Goal: Find specific page/section: Find specific page/section

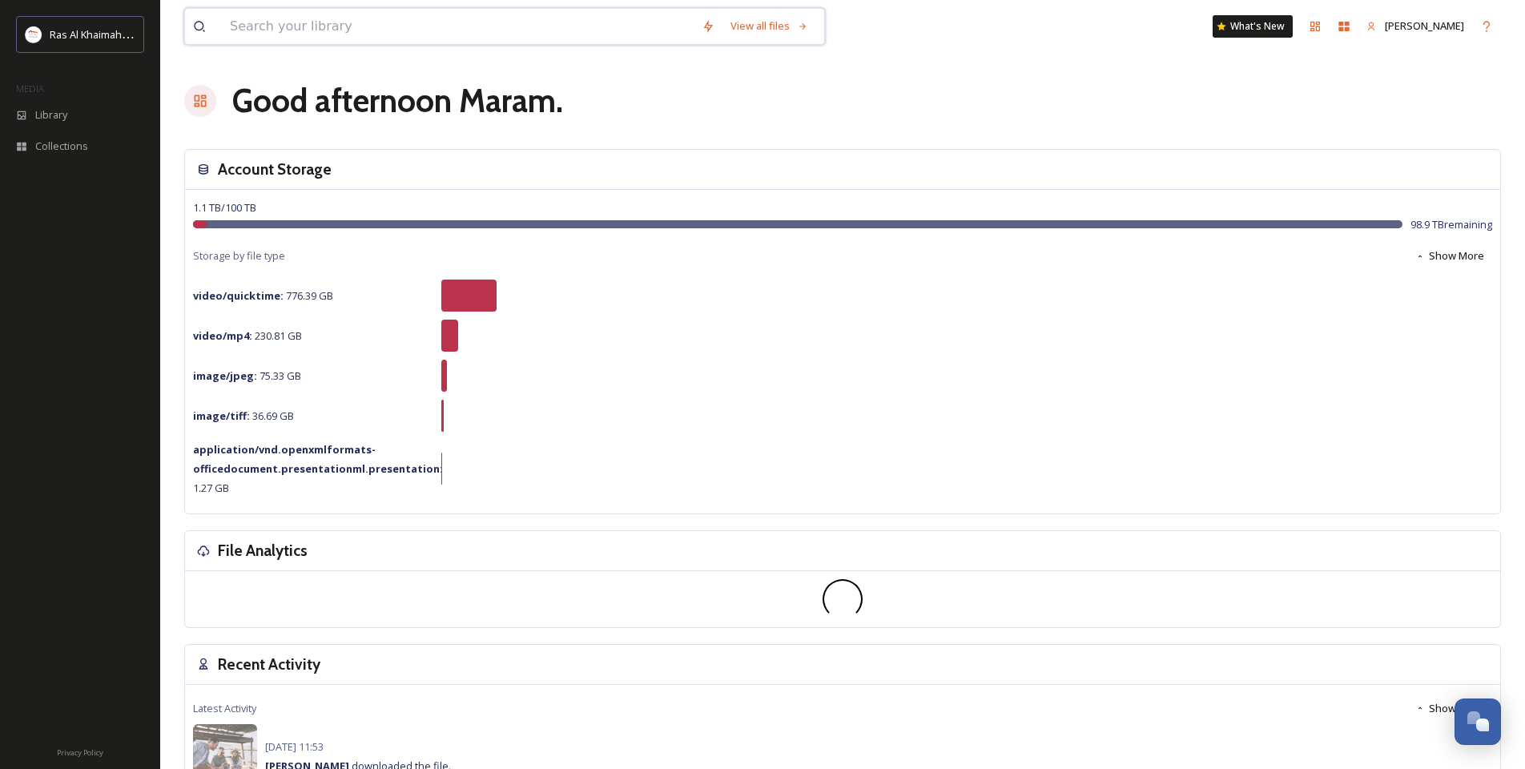
click at [449, 26] on input at bounding box center [458, 26] width 472 height 35
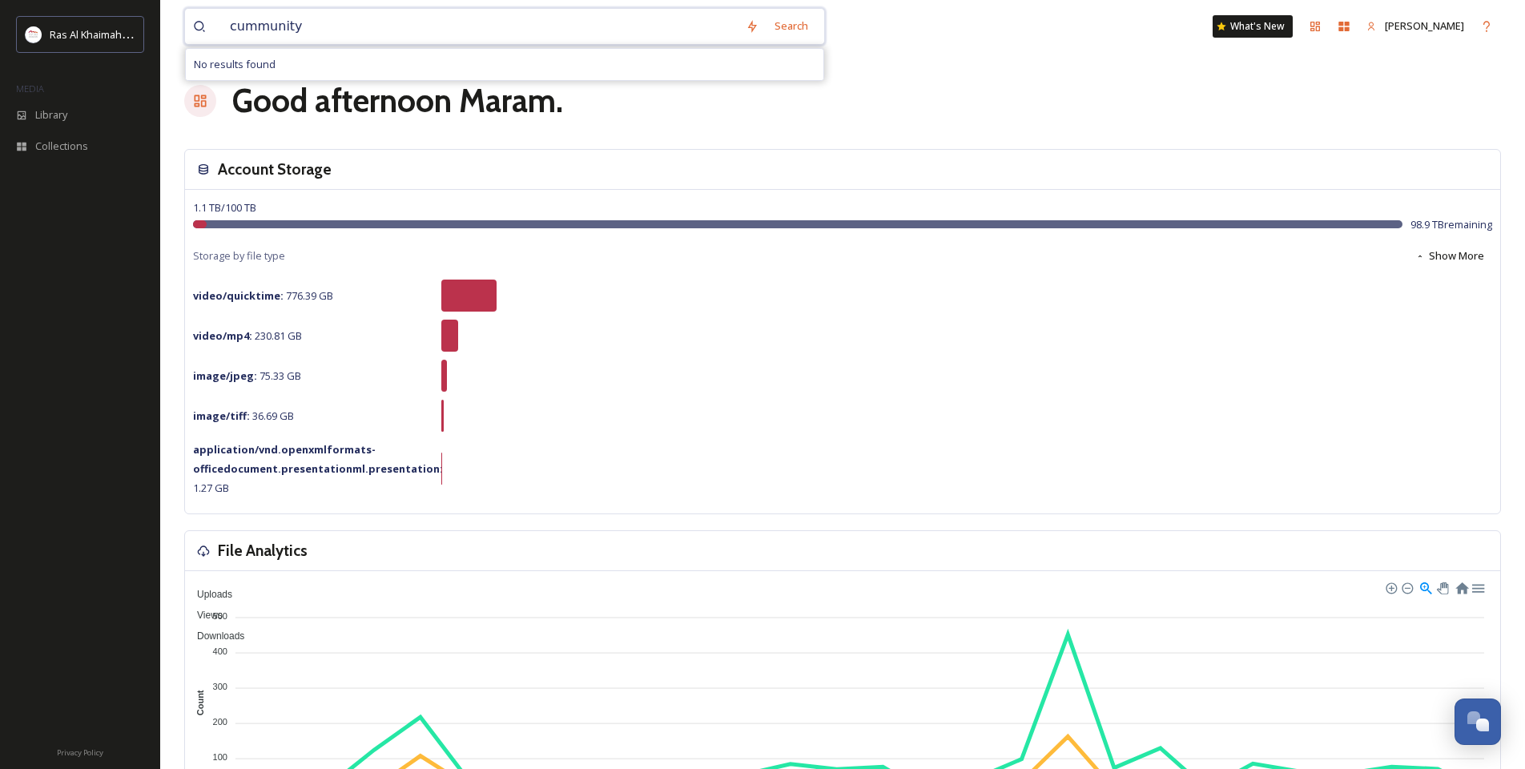
paste input "o"
type input "community"
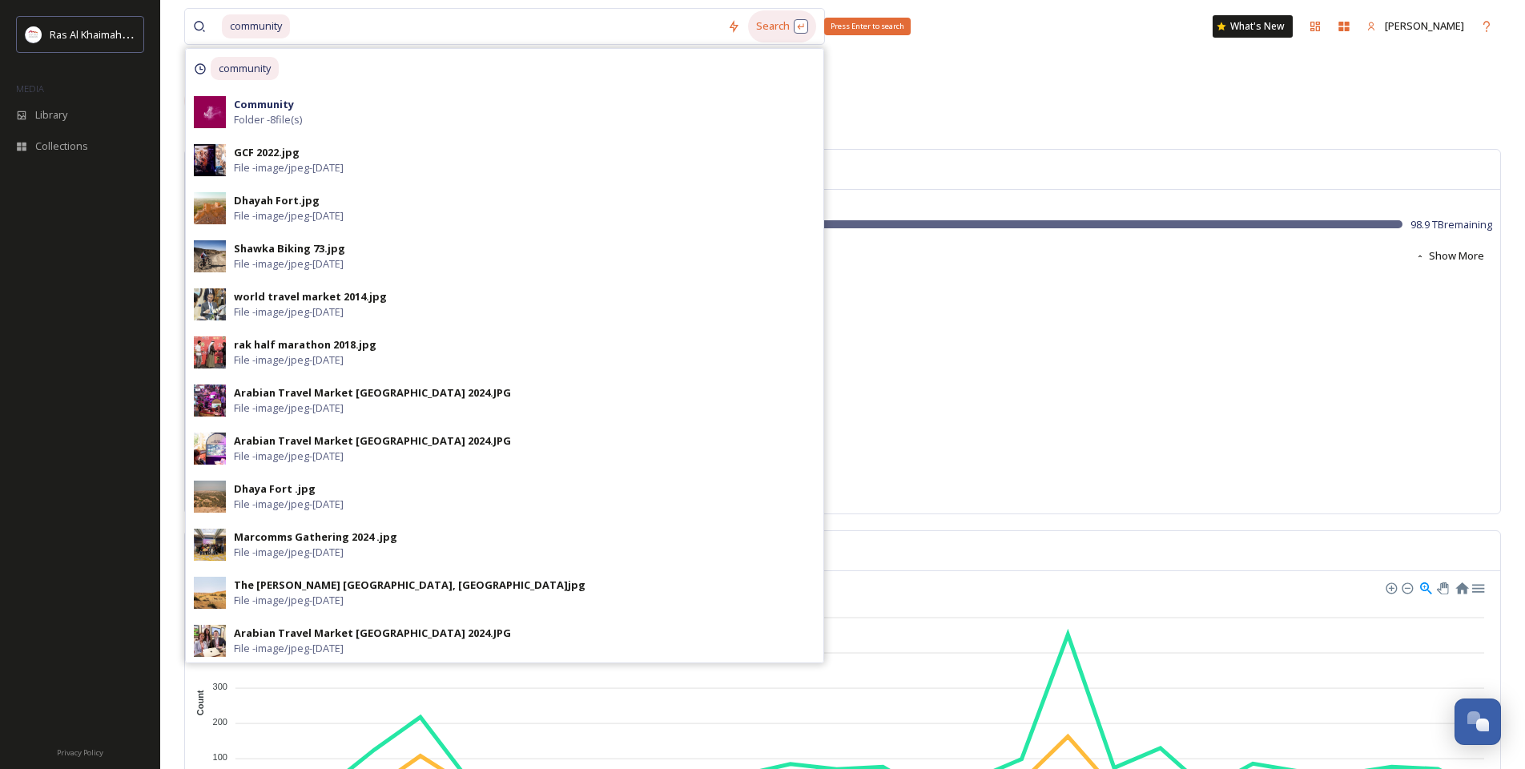
click at [780, 19] on div "Search Press Enter to search" at bounding box center [782, 25] width 68 height 31
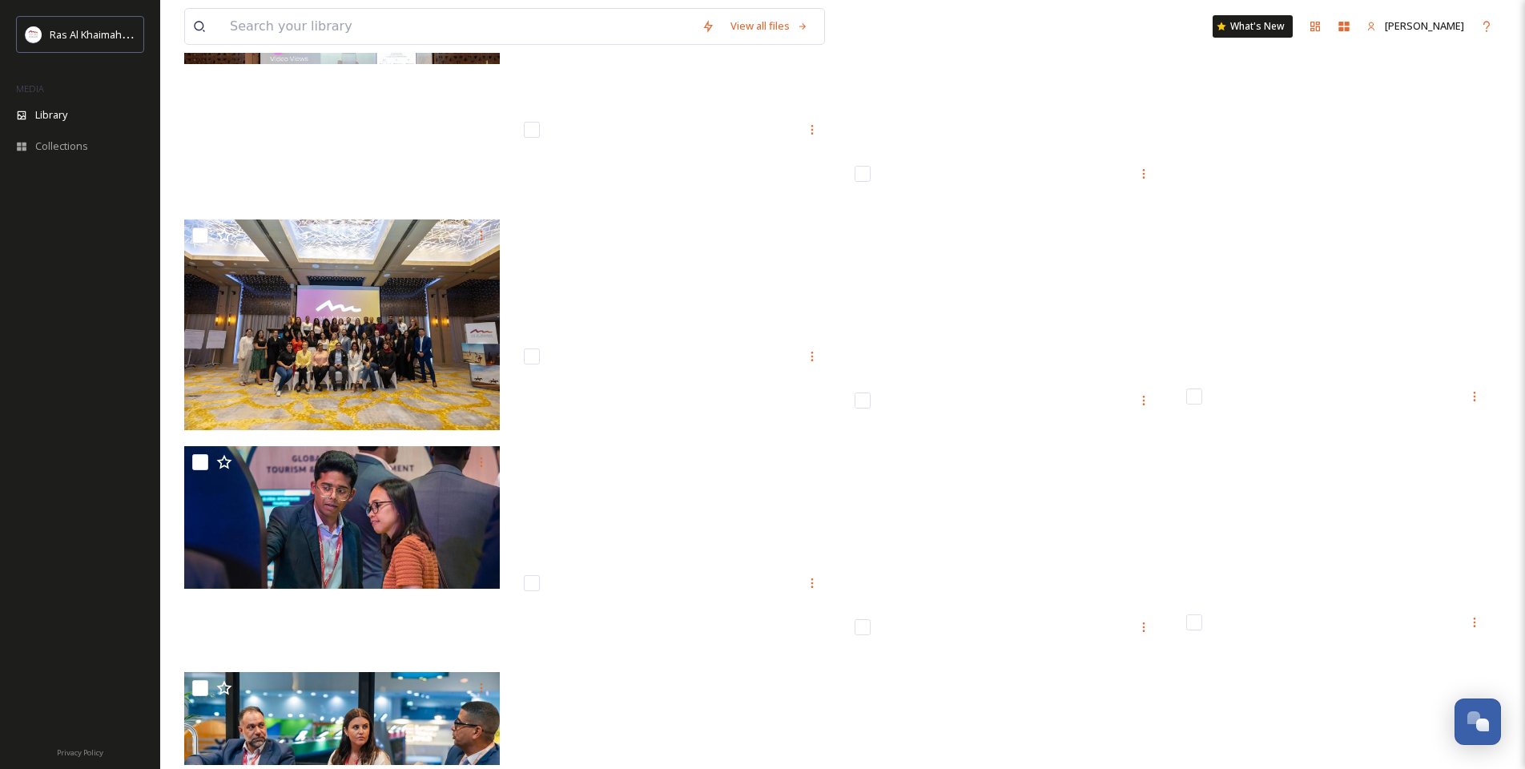
scroll to position [3275, 0]
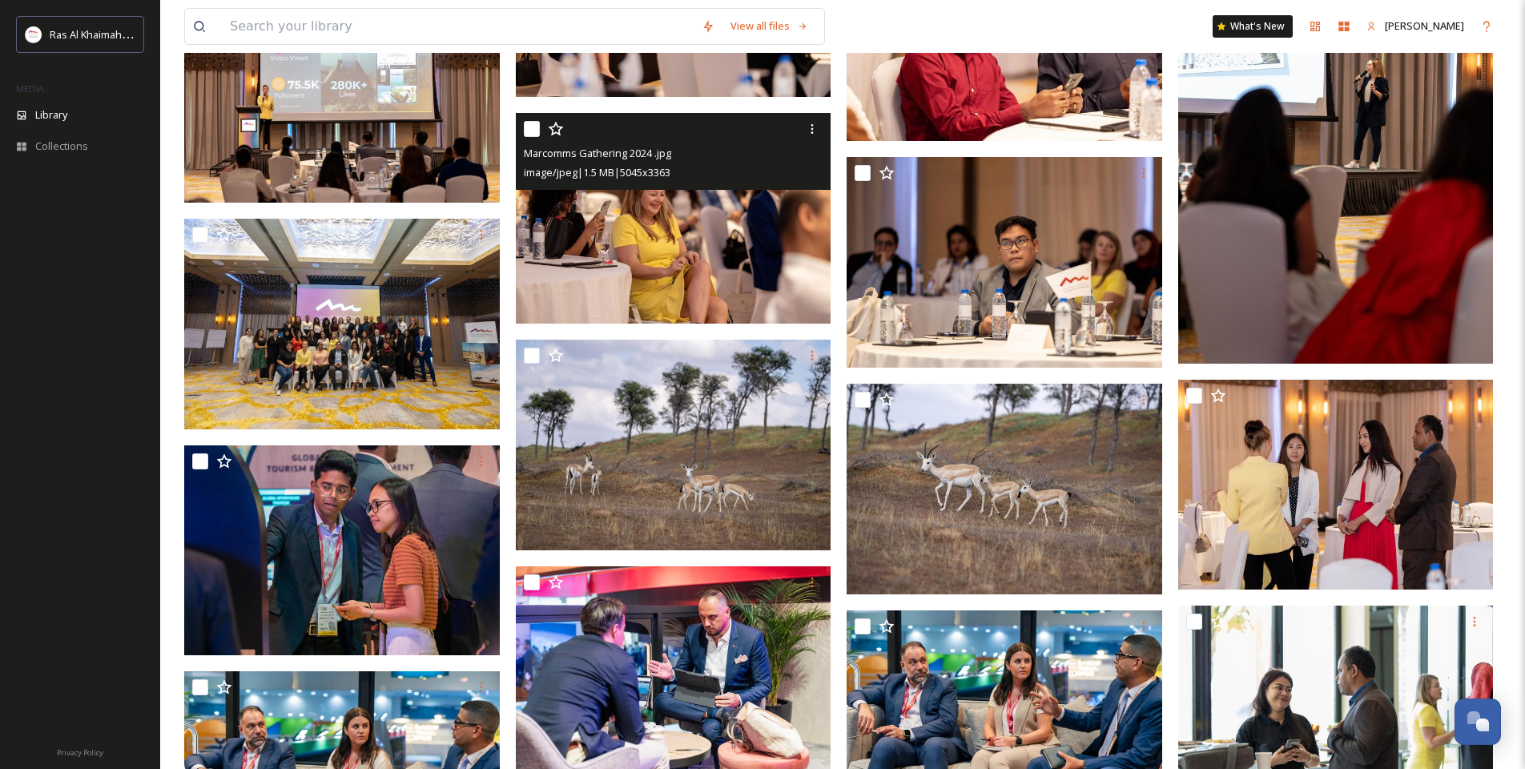
click at [766, 283] on img at bounding box center [674, 218] width 316 height 211
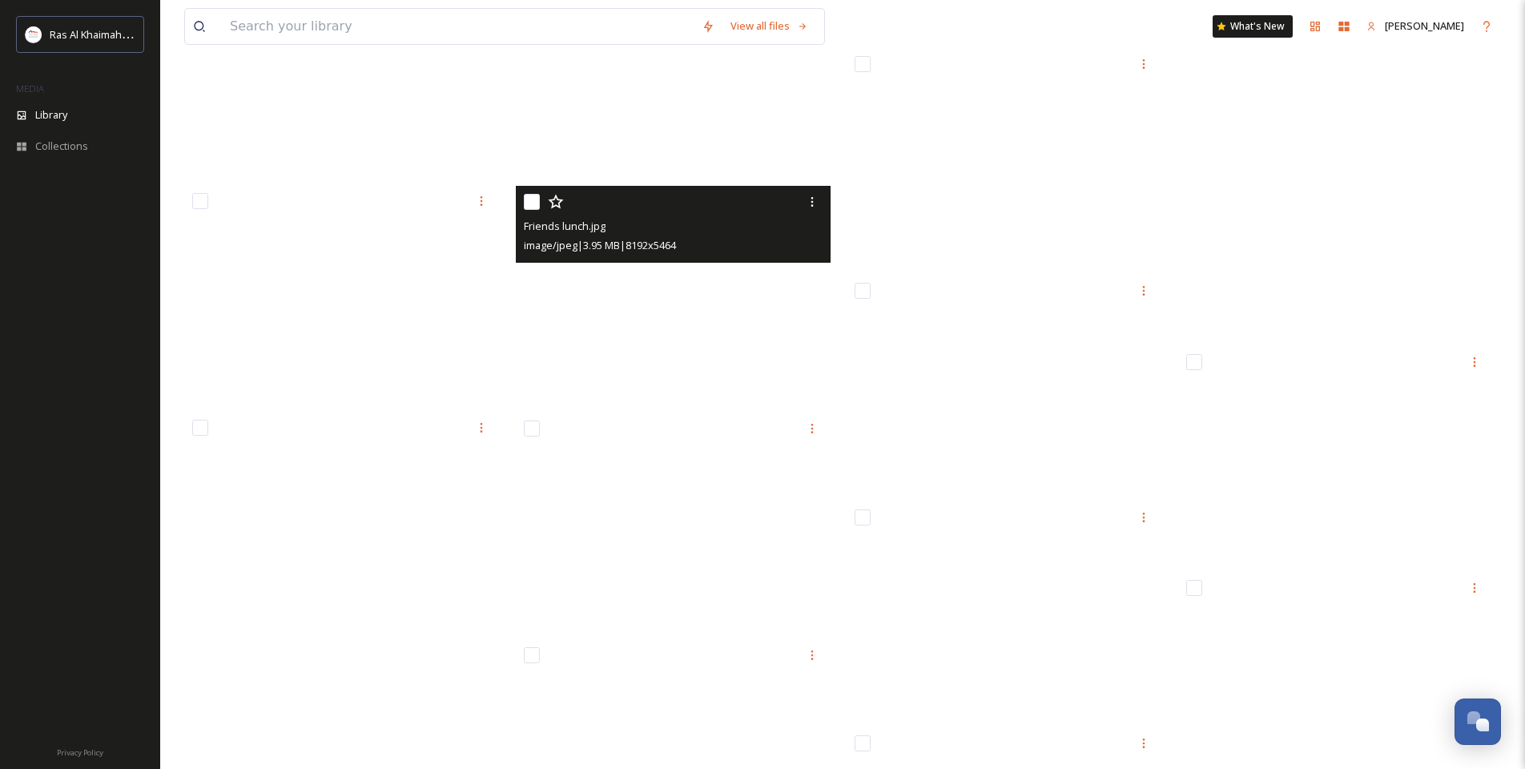
scroll to position [9270, 0]
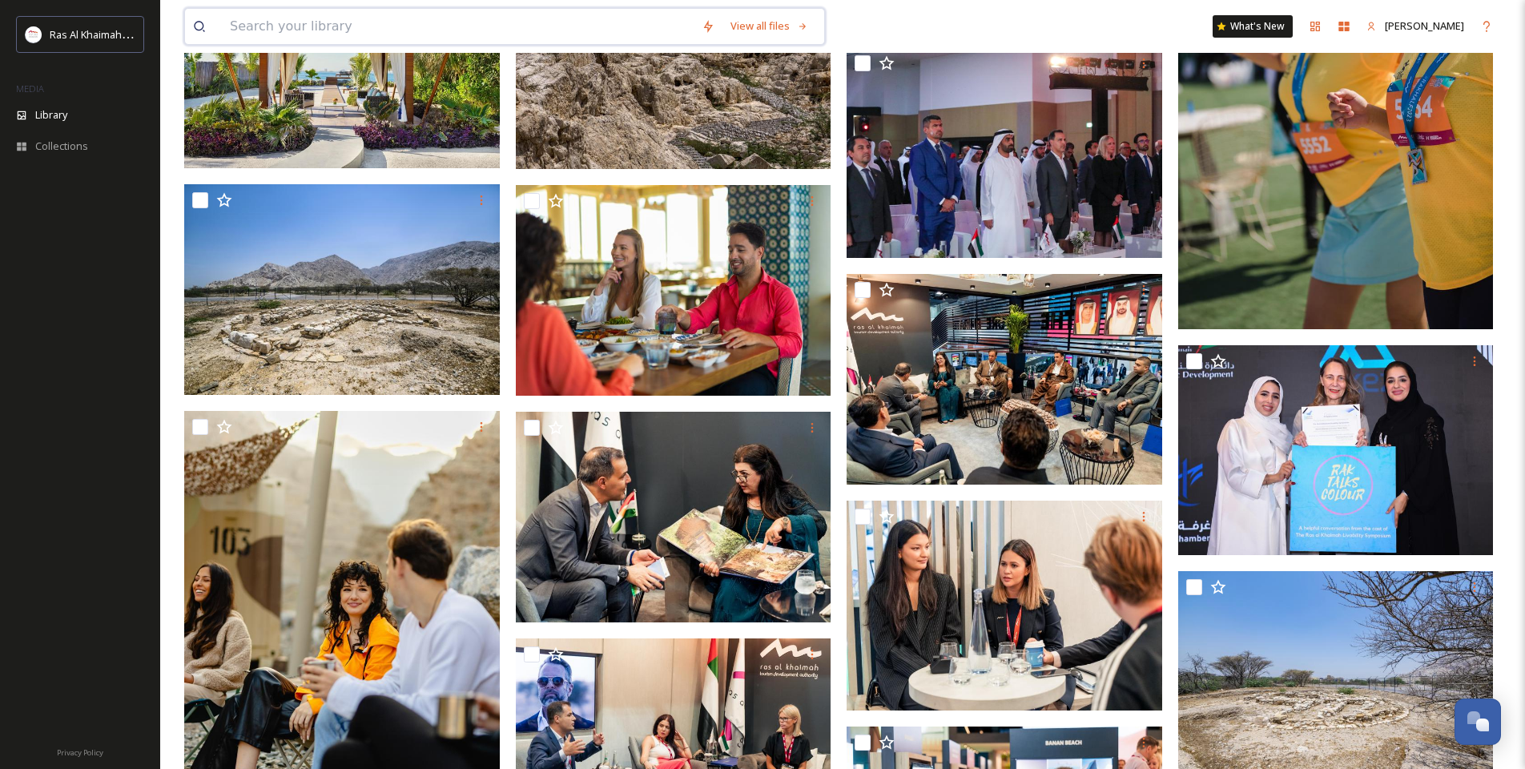
click at [368, 26] on input at bounding box center [458, 26] width 472 height 35
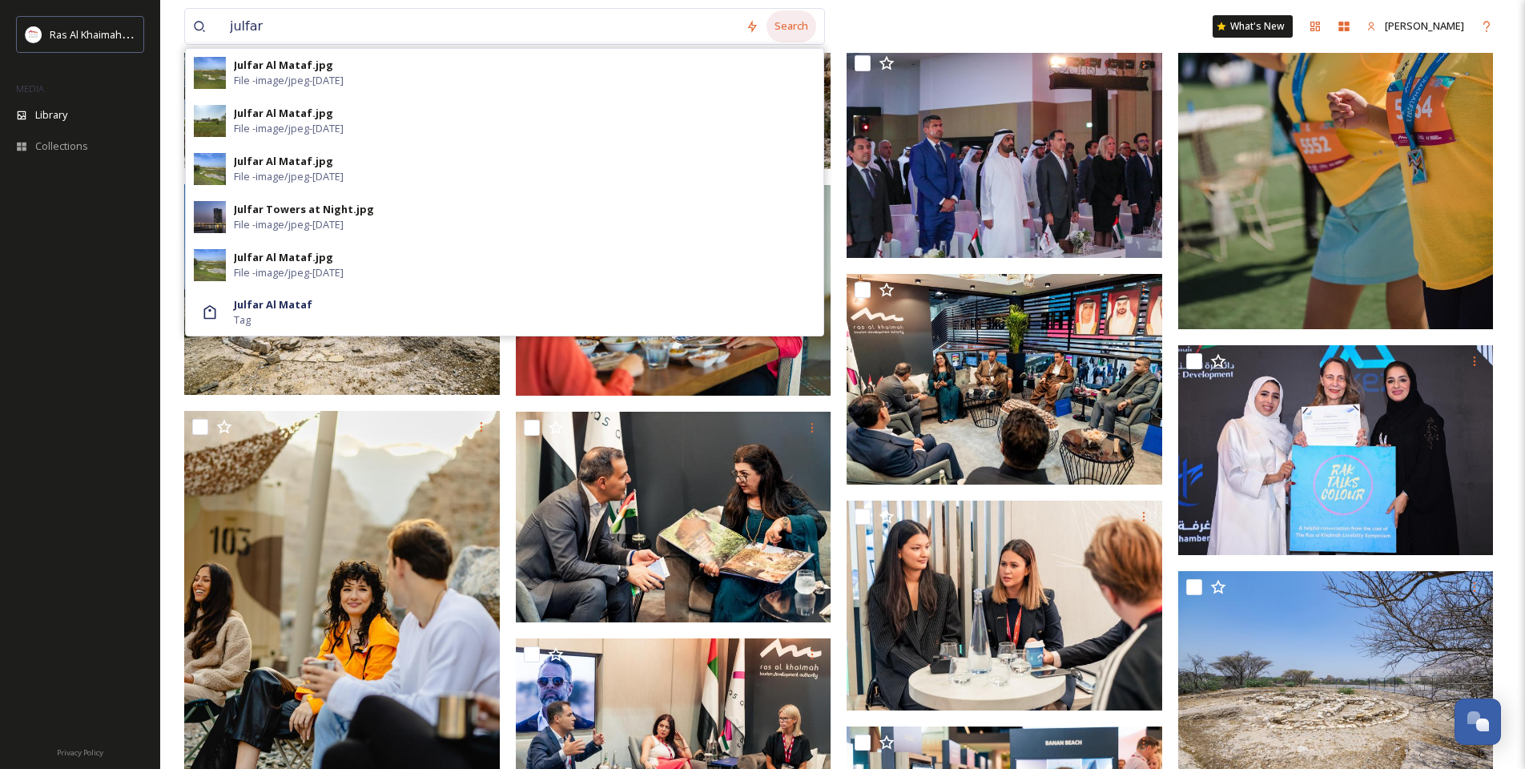
click at [789, 27] on div "Search" at bounding box center [791, 25] width 50 height 31
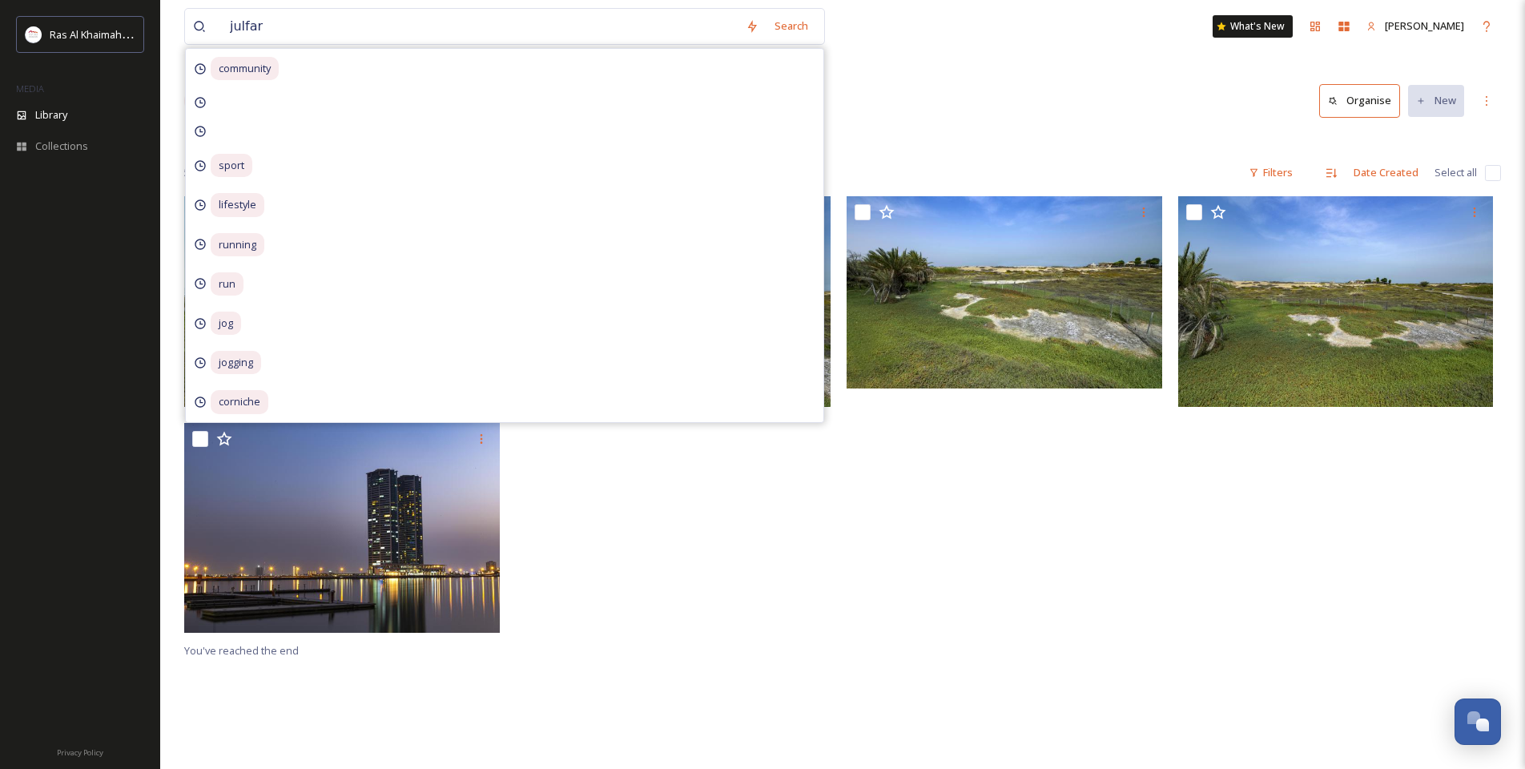
click at [995, 88] on div "Library Search Organise New" at bounding box center [842, 101] width 1317 height 48
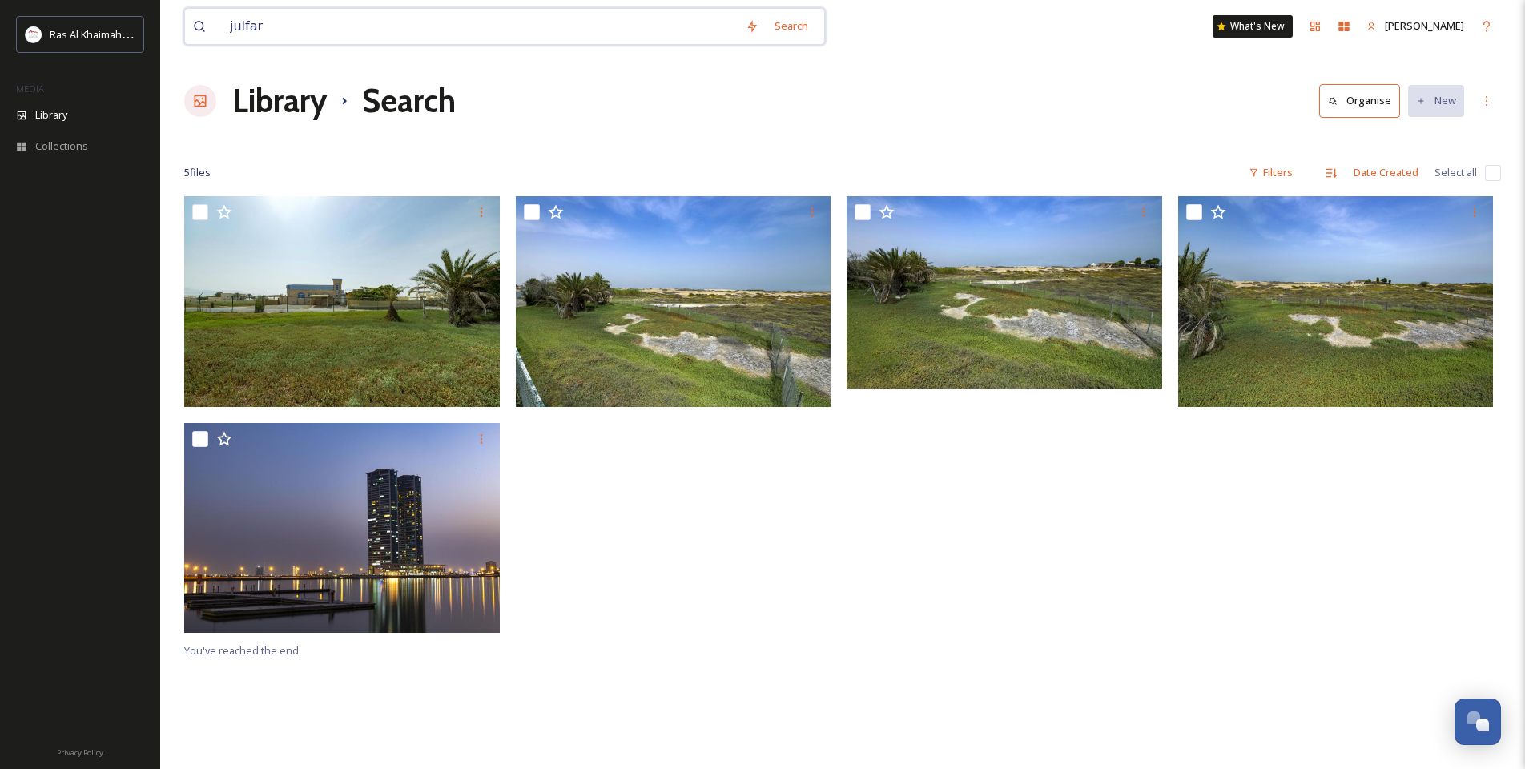
click at [319, 18] on input "julfar" at bounding box center [480, 26] width 516 height 35
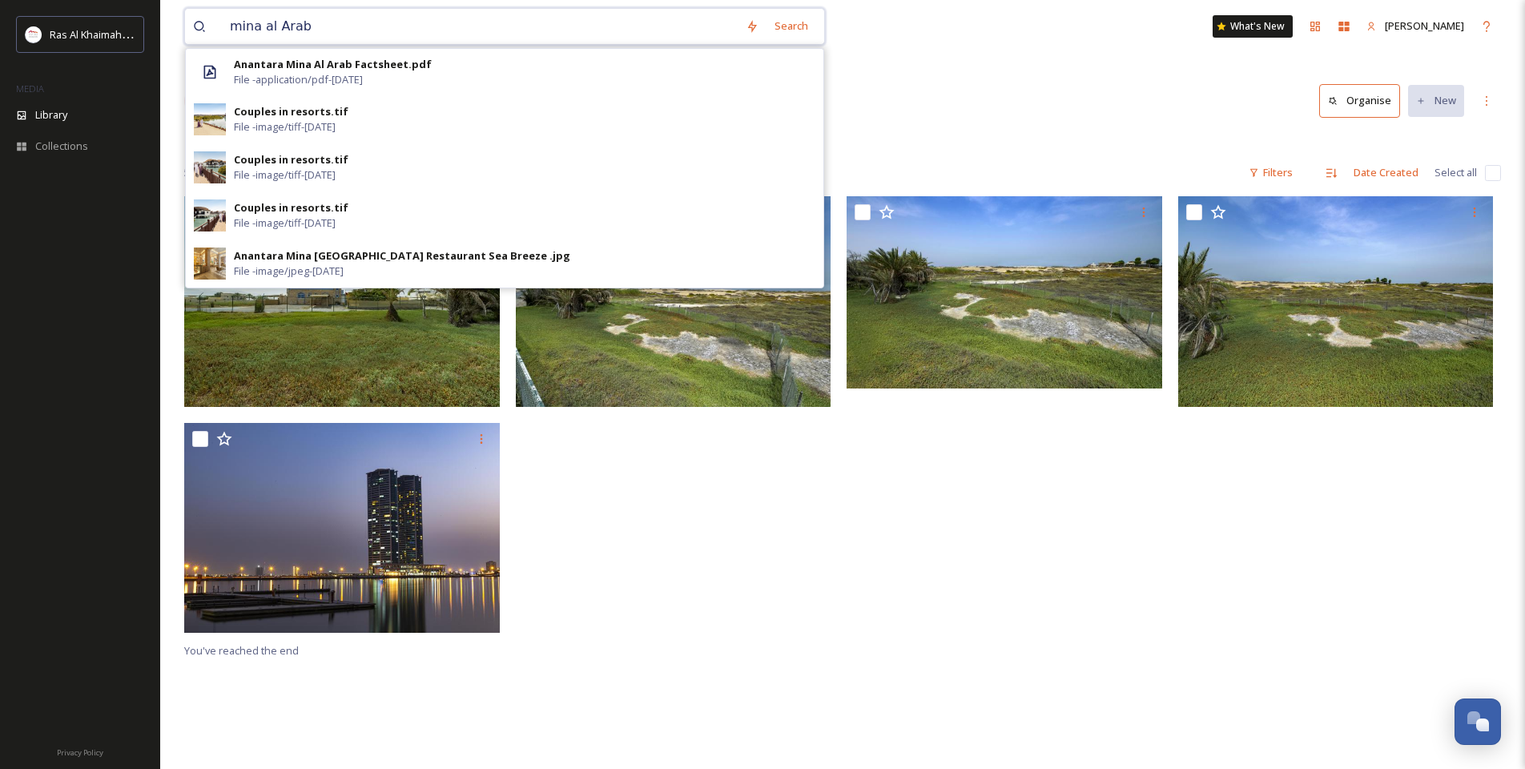
paste input "community"
type input "mina al [DEMOGRAPHIC_DATA] community"
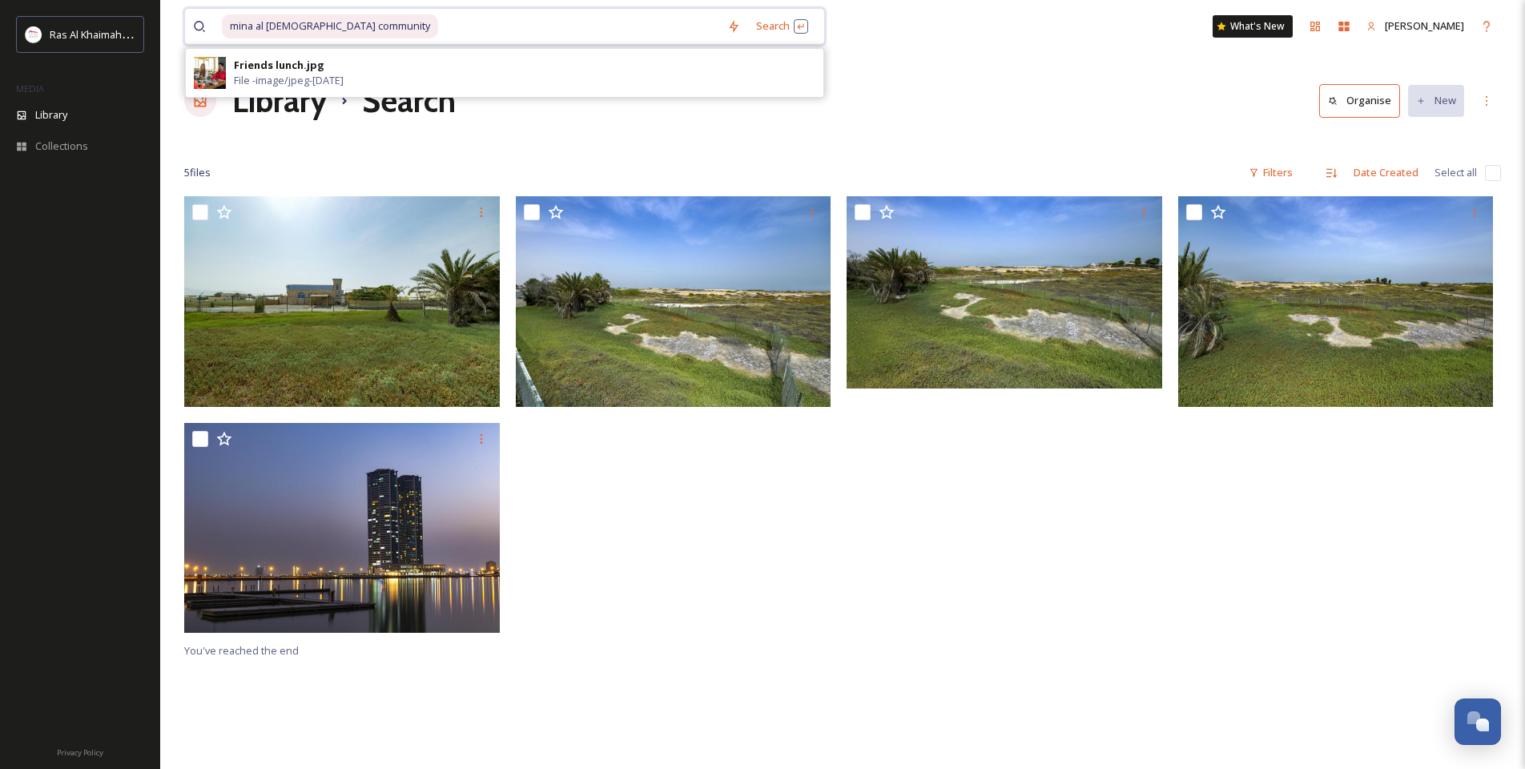
click at [573, 33] on input at bounding box center [580, 26] width 280 height 35
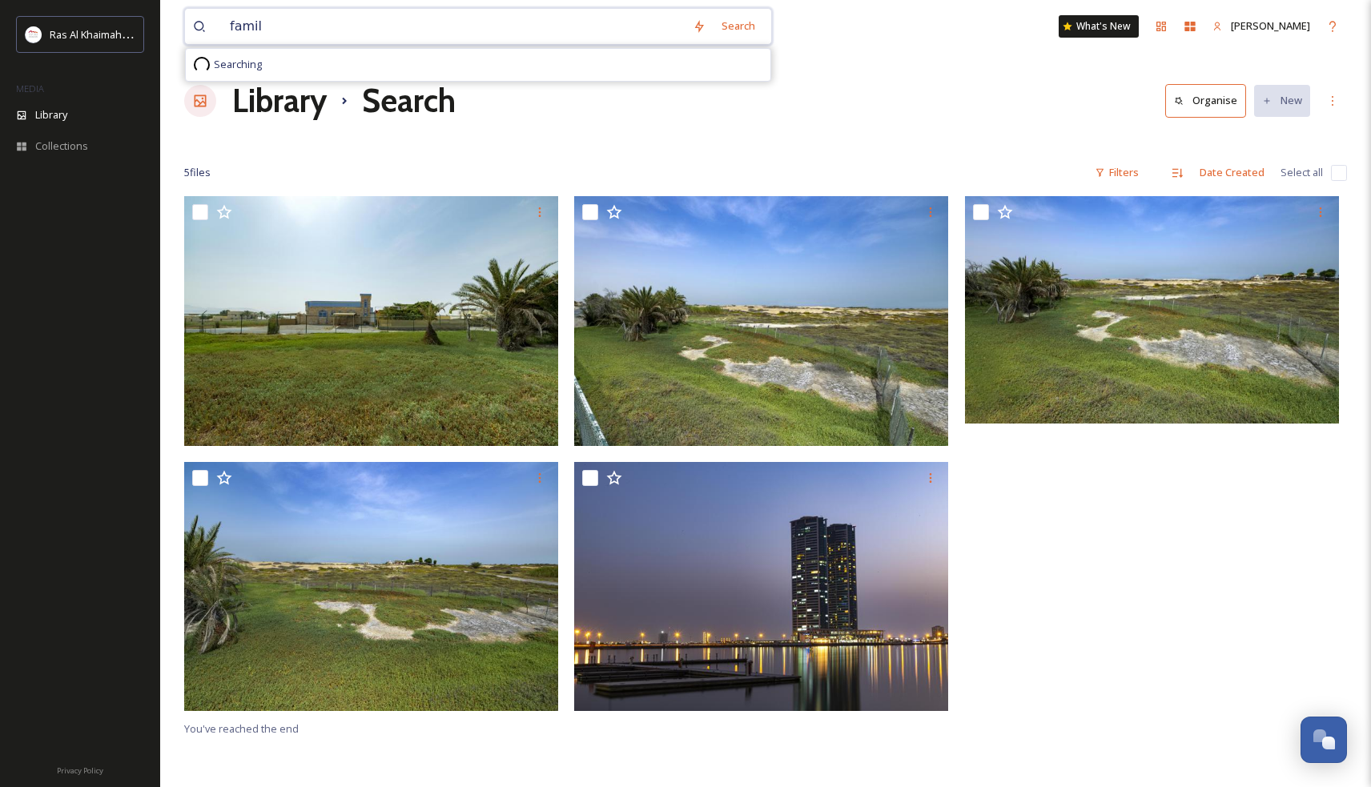
type input "family"
click at [752, 20] on div "Search Press Enter to search" at bounding box center [761, 25] width 68 height 31
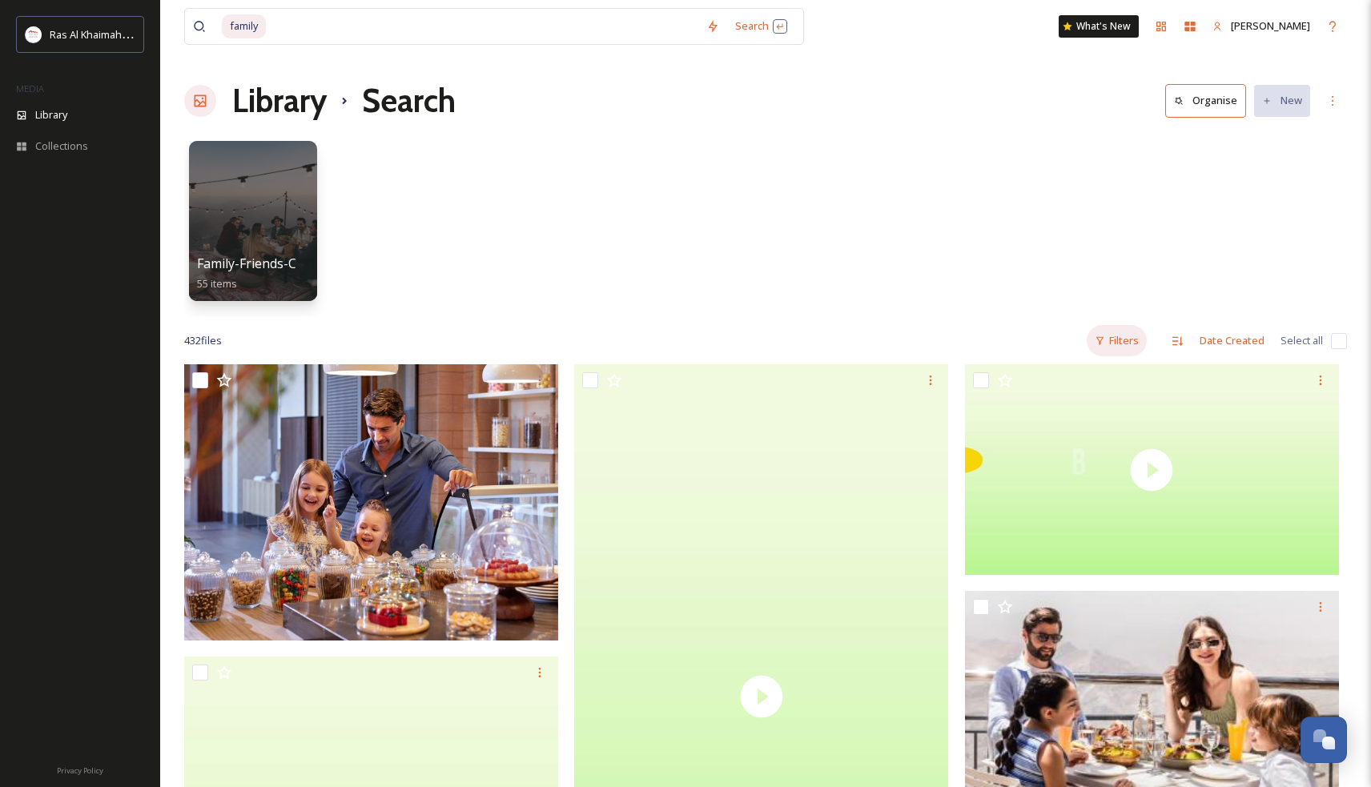
click at [1121, 346] on div "Filters" at bounding box center [1117, 340] width 60 height 31
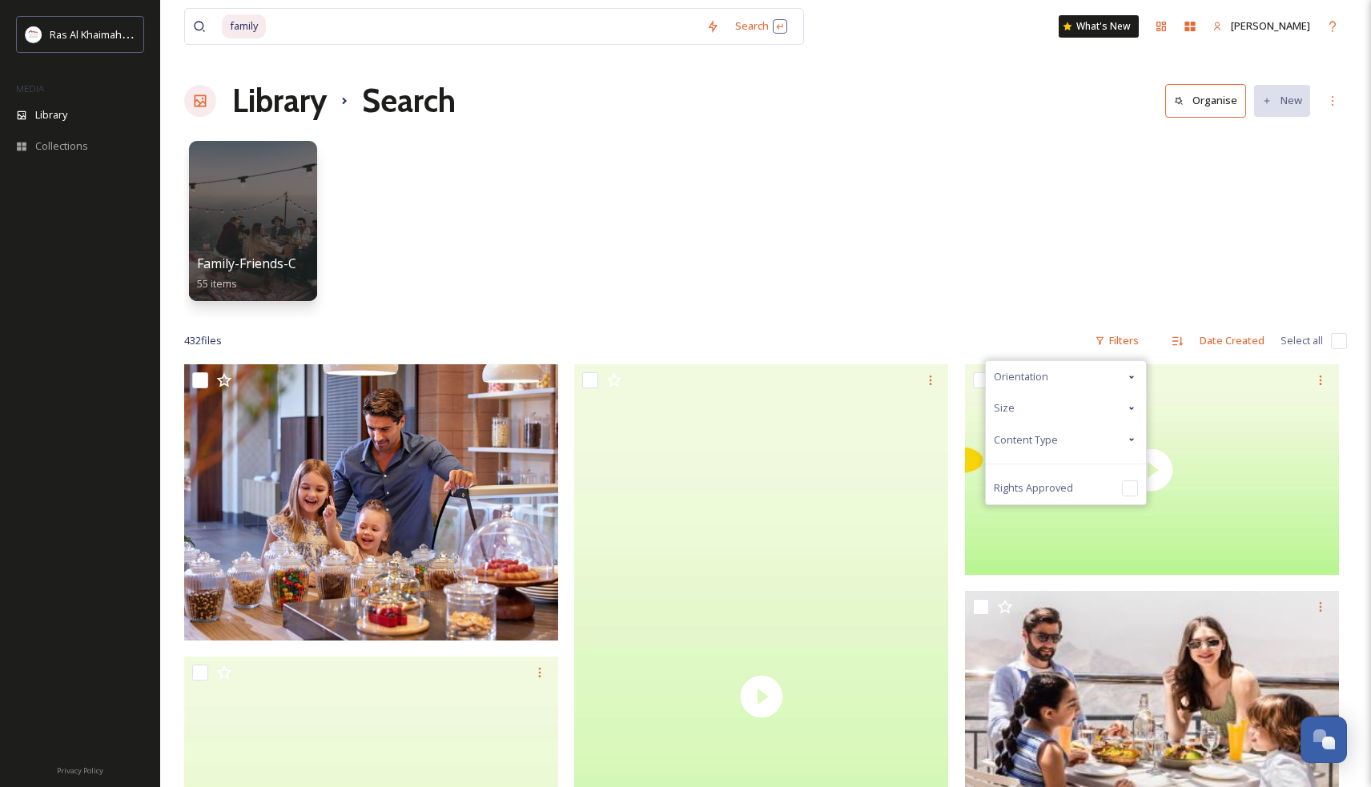
click at [1087, 436] on div "Content Type" at bounding box center [1066, 439] width 160 height 31
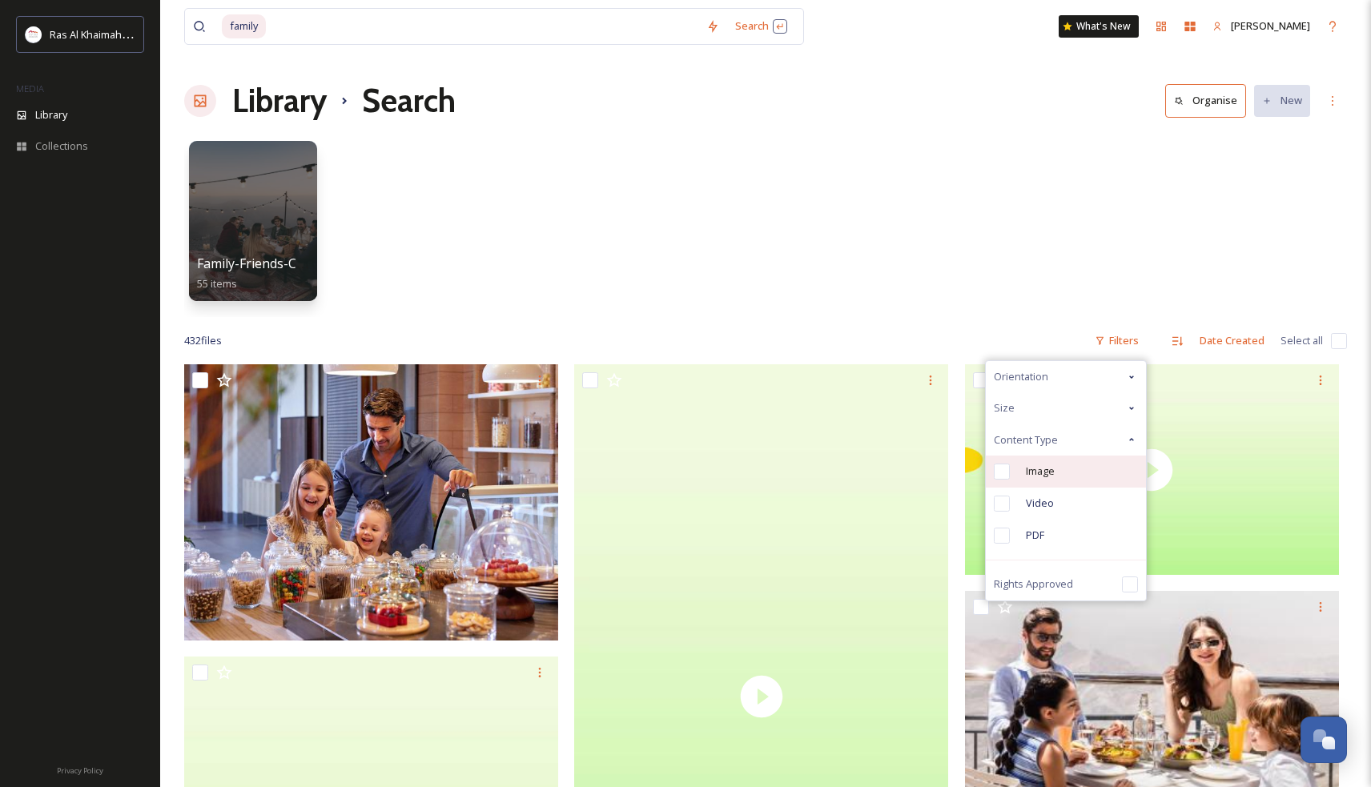
click at [1054, 468] on span "Image" at bounding box center [1040, 471] width 29 height 15
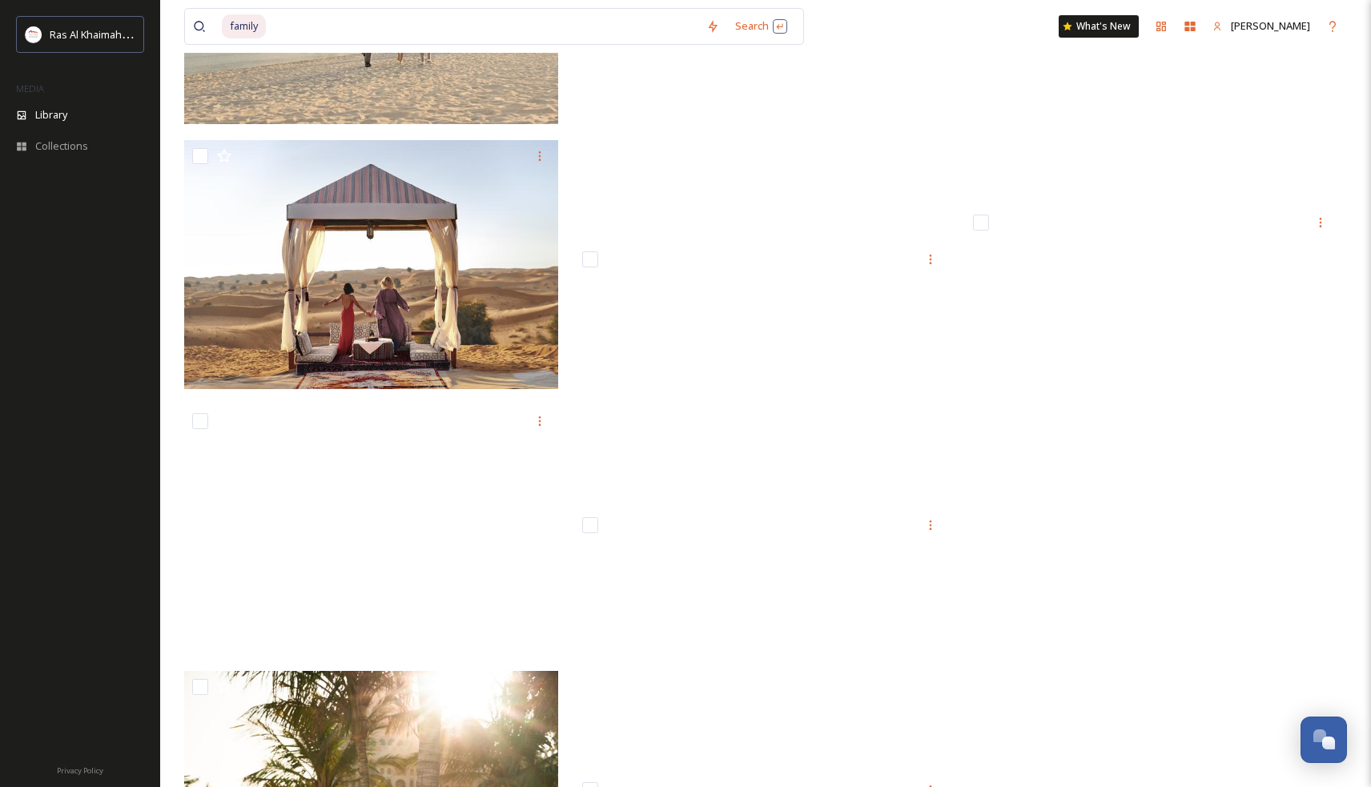
scroll to position [8873, 0]
